Goal: Information Seeking & Learning: Learn about a topic

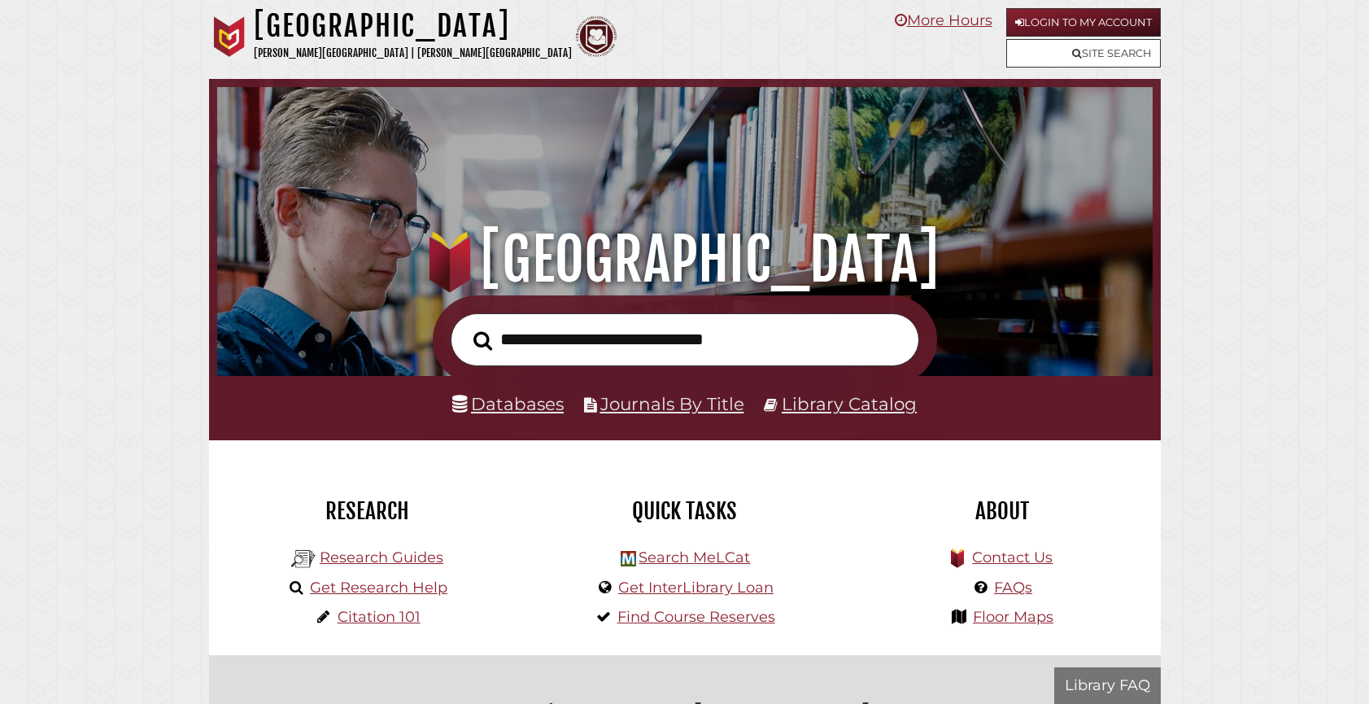
scroll to position [309, 927]
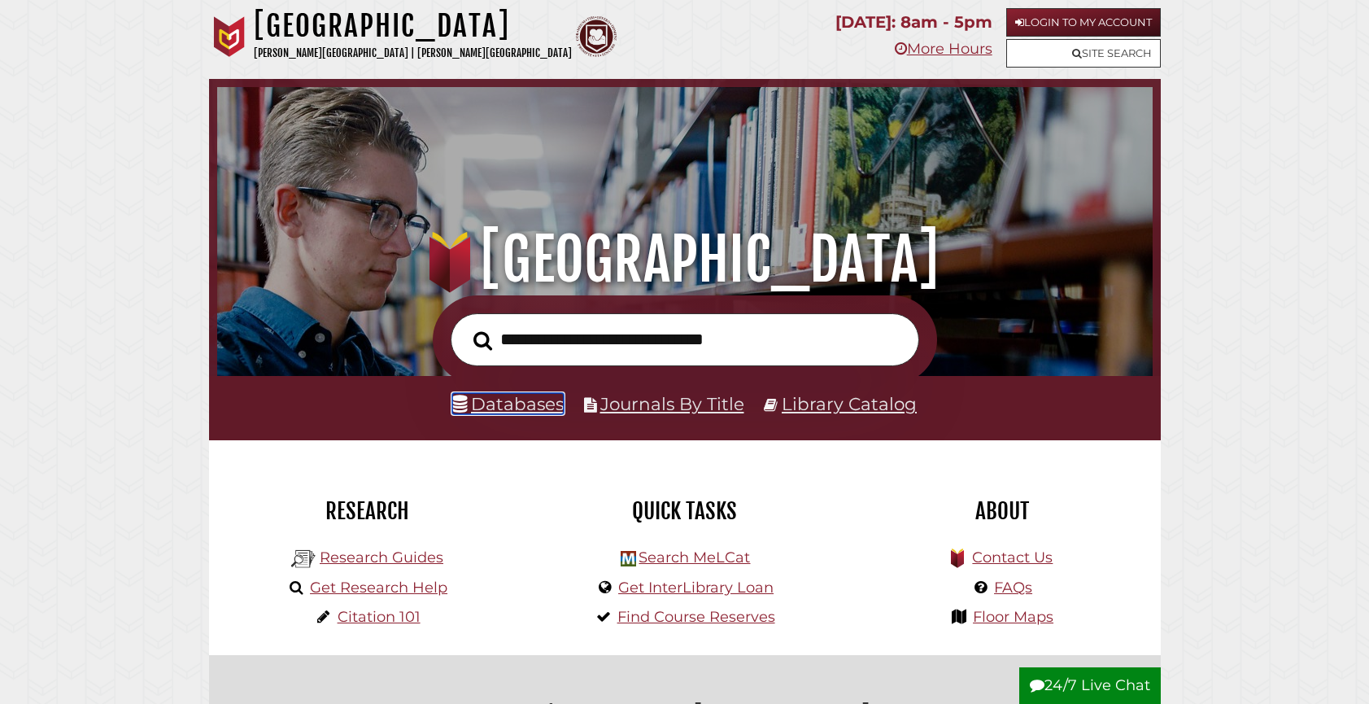
click at [531, 414] on link "Databases" at bounding box center [507, 403] width 111 height 21
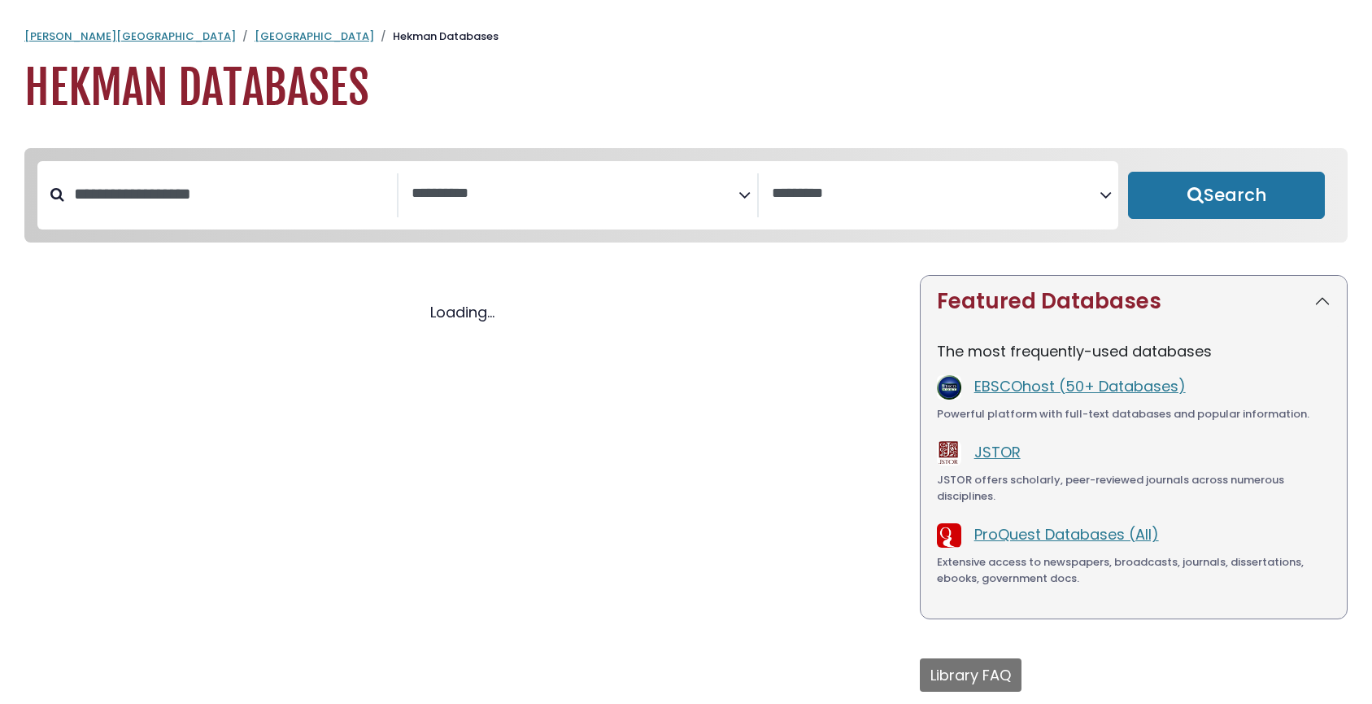
select select "Database Subject Filter"
select select "Database Vendors Filter"
select select "Database Subject Filter"
select select "Database Vendors Filter"
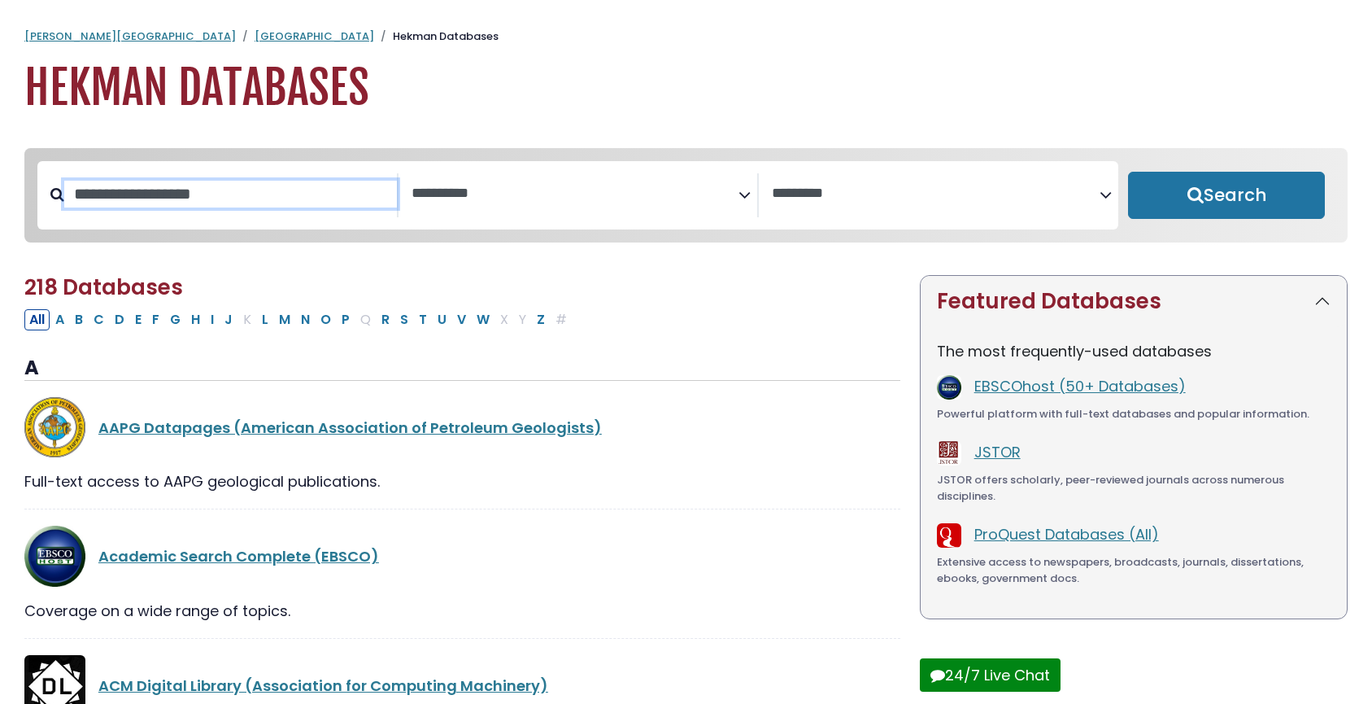
click at [138, 207] on input "Search database by title or keyword" at bounding box center [230, 194] width 333 height 27
type input "********"
click at [1128, 172] on button "Search" at bounding box center [1226, 195] width 197 height 47
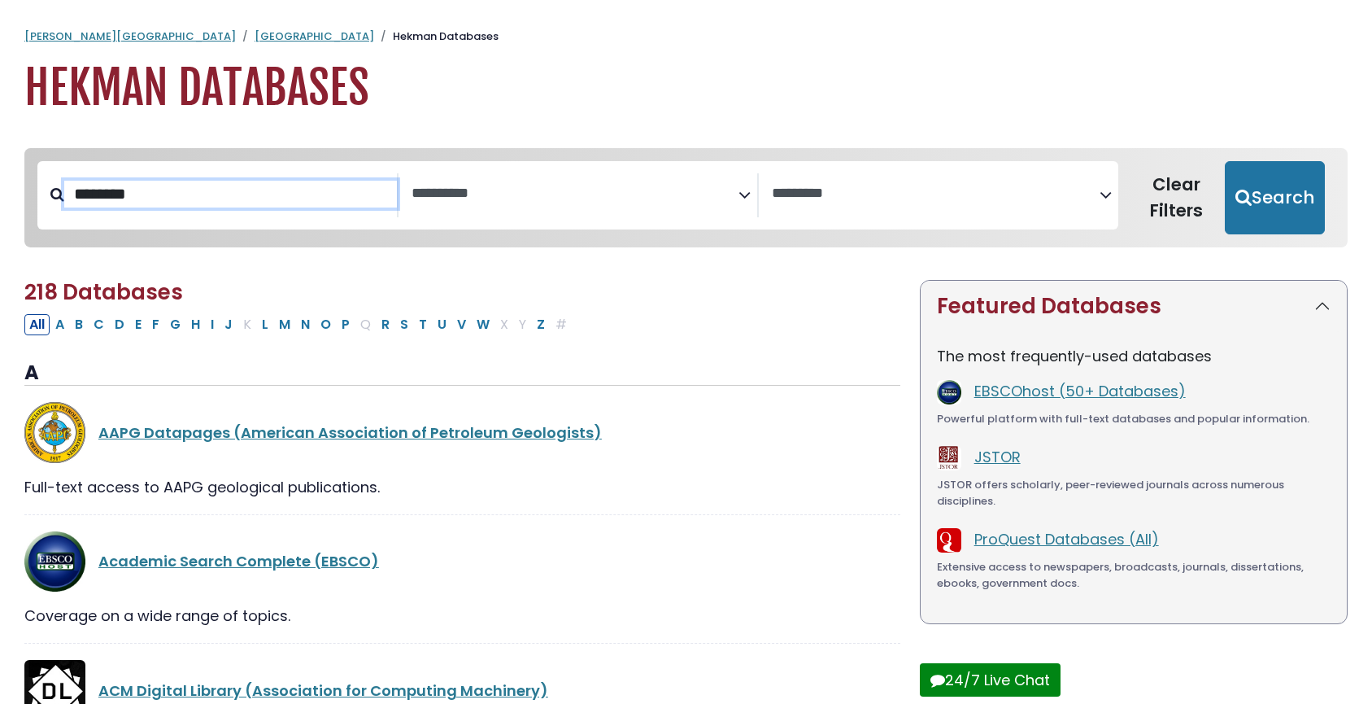
select select "Database Subject Filter"
select select "Database Vendors Filter"
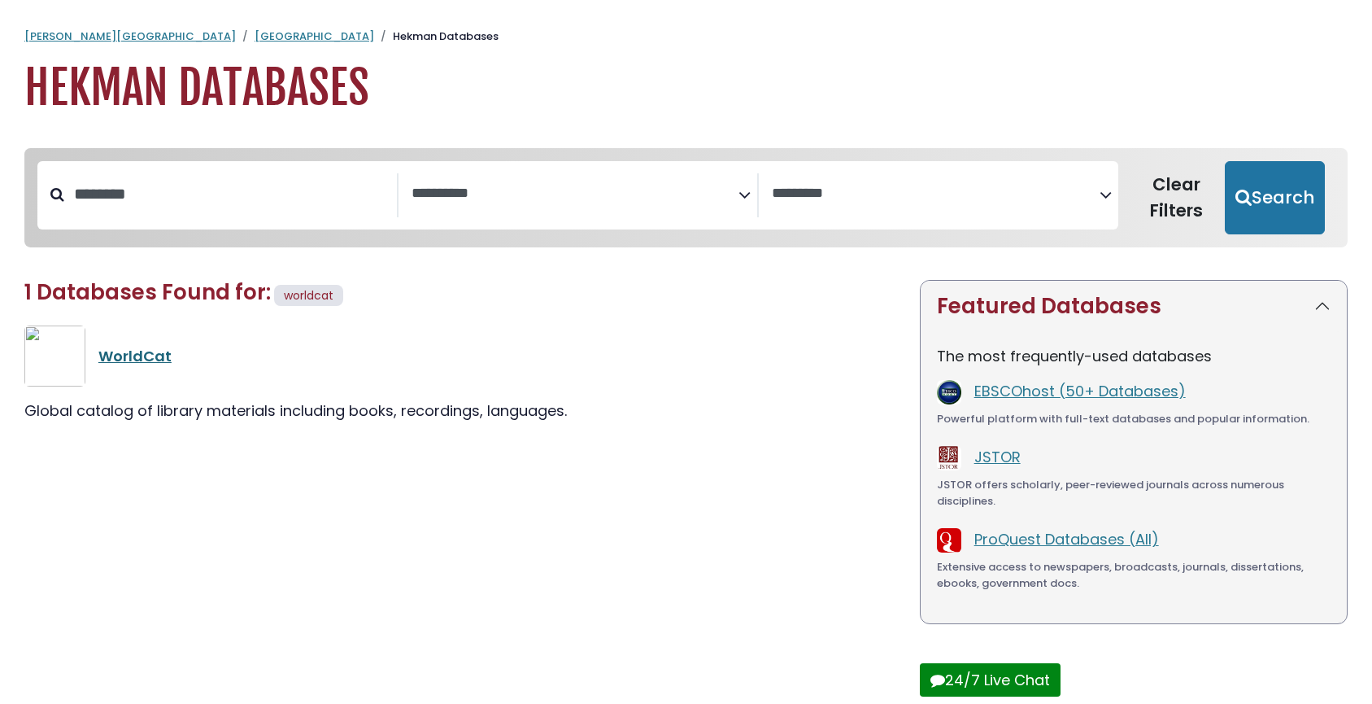
click at [172, 366] on link "WorldCat" at bounding box center [134, 356] width 73 height 20
